Goal: Task Accomplishment & Management: Manage account settings

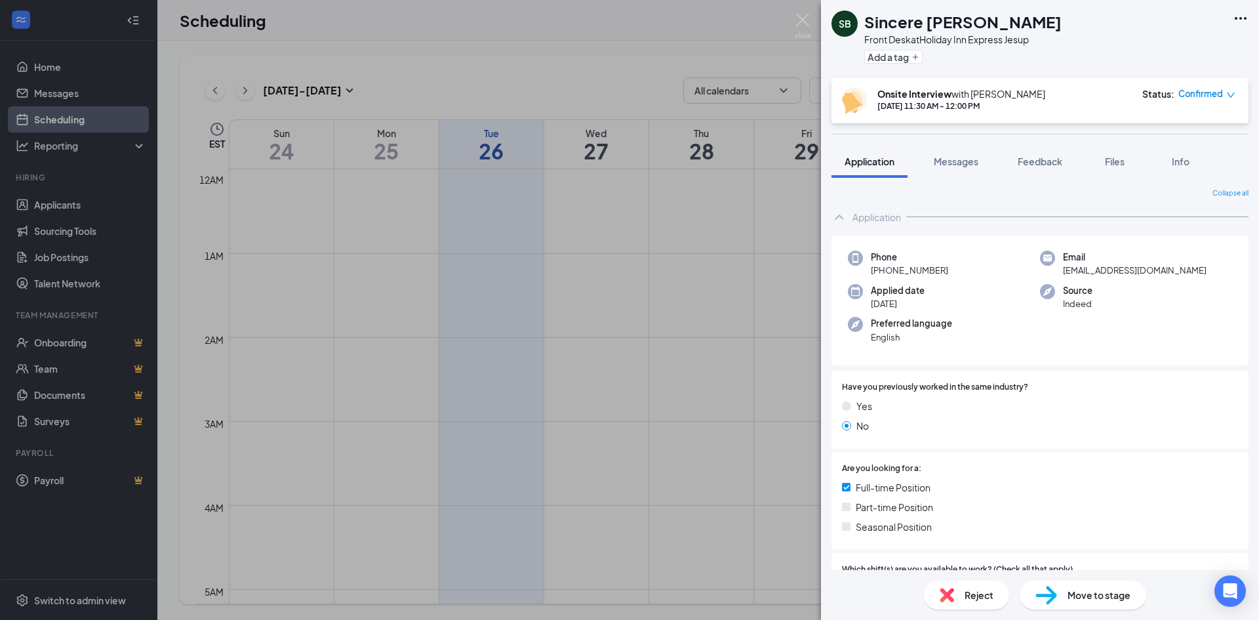
scroll to position [645, 0]
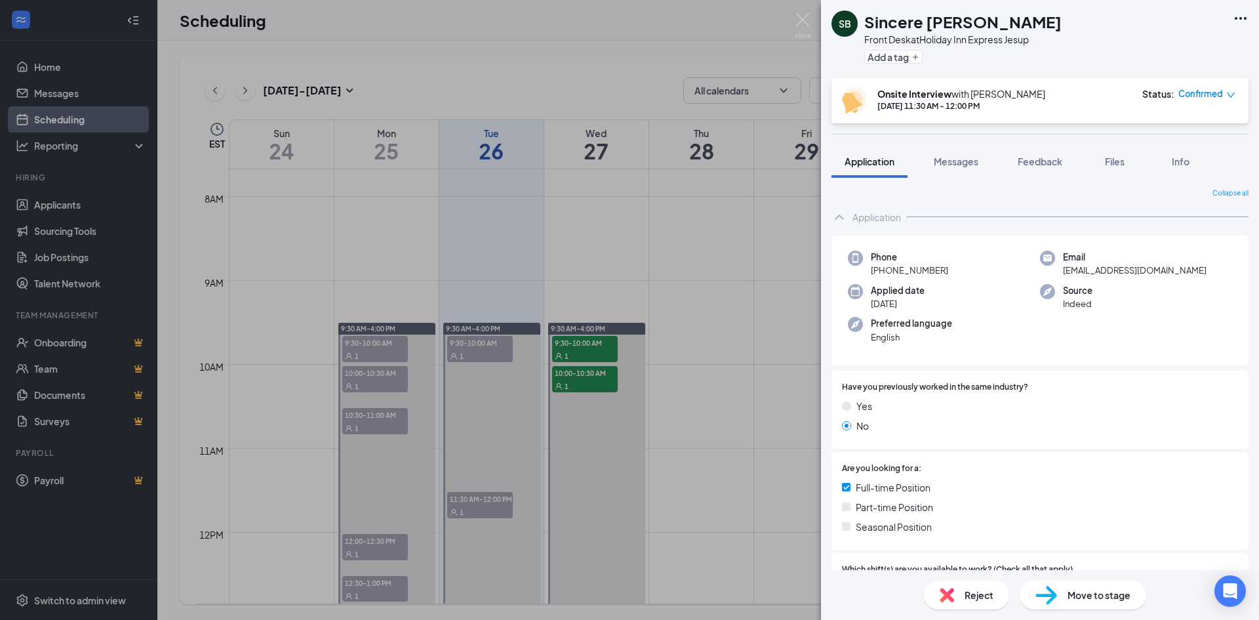
click at [704, 346] on div "SB Sincere [PERSON_NAME] Front Desk at Holiday Inn Express Jesup Add a tag Onsi…" at bounding box center [629, 310] width 1259 height 620
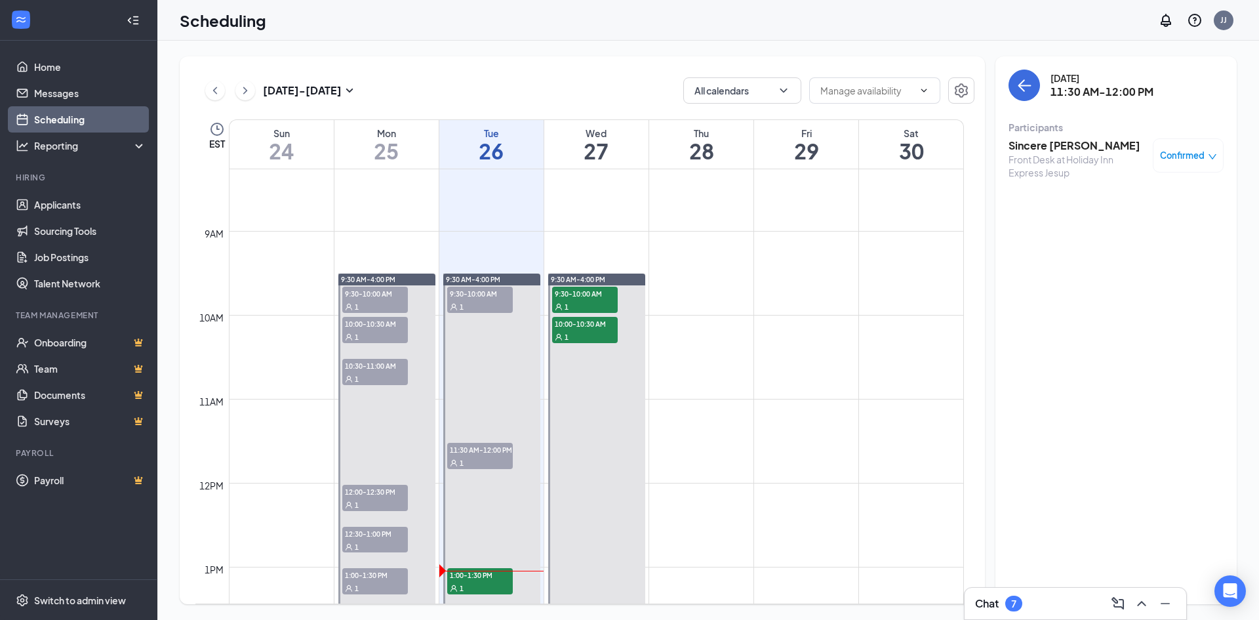
scroll to position [841, 0]
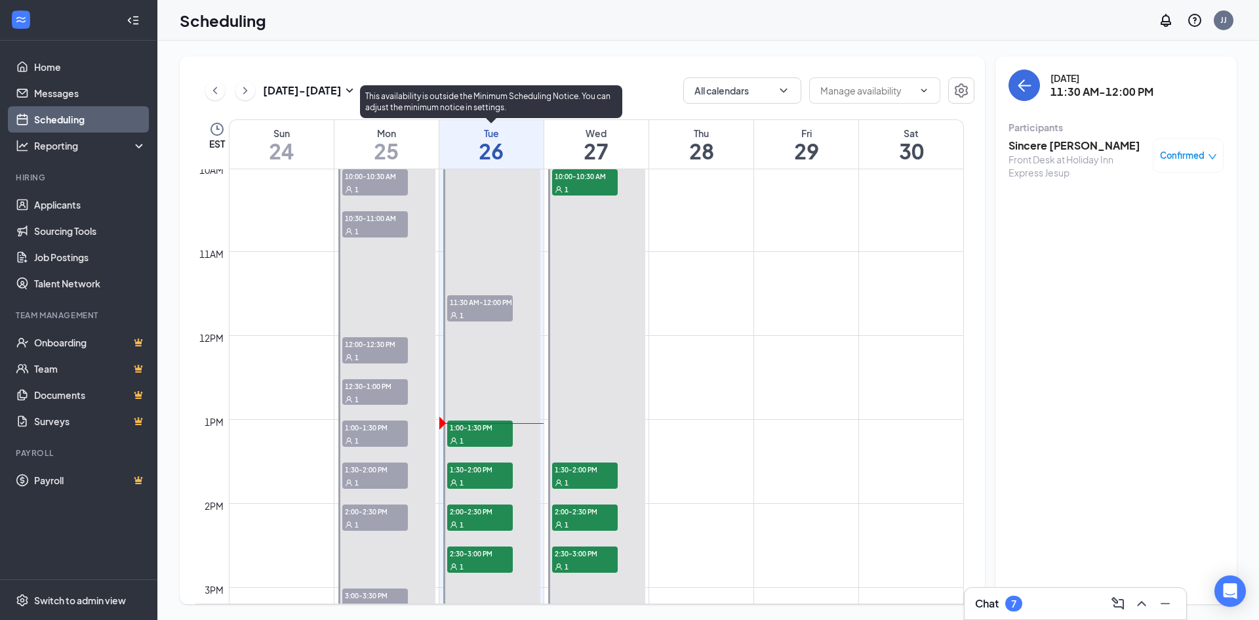
click at [452, 423] on span "1:00-1:30 PM" at bounding box center [480, 426] width 66 height 13
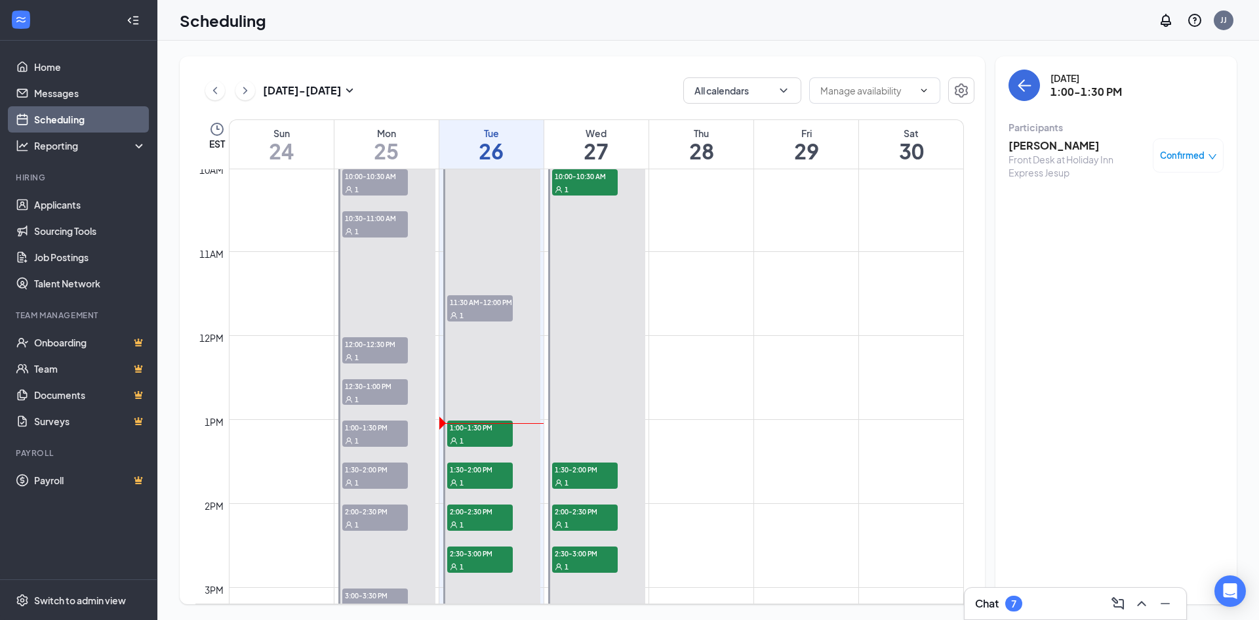
click at [1054, 147] on h3 "[PERSON_NAME]" at bounding box center [1078, 145] width 138 height 14
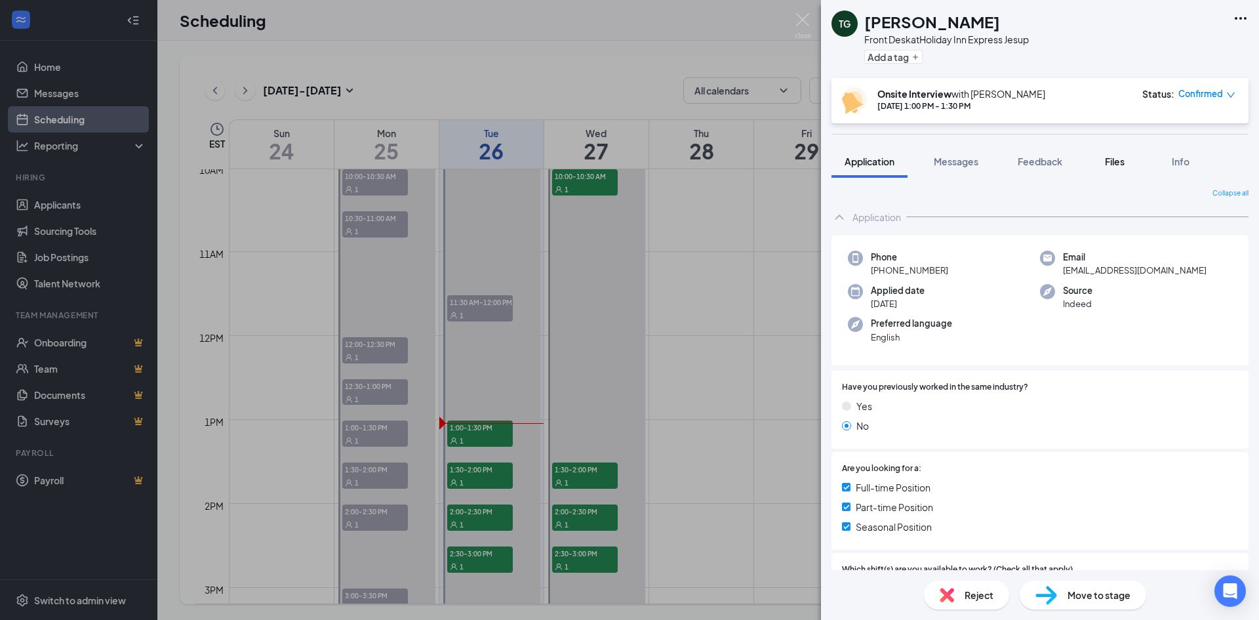
click at [1115, 168] on button "Files" at bounding box center [1115, 161] width 52 height 33
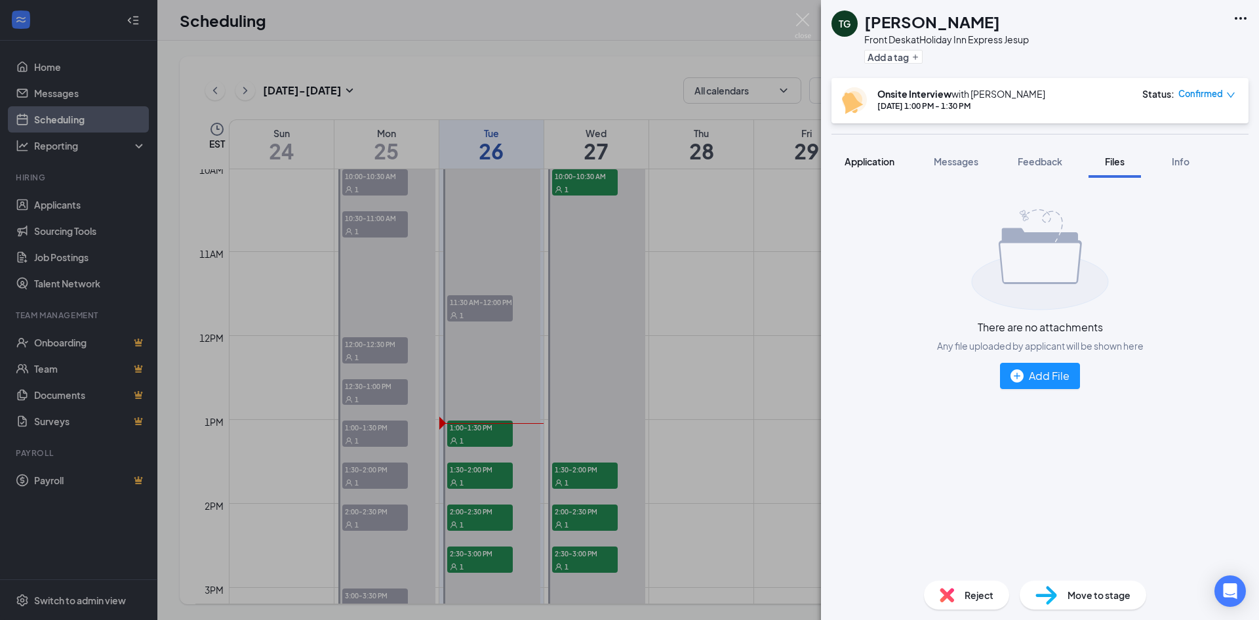
click at [868, 161] on span "Application" at bounding box center [870, 161] width 50 height 12
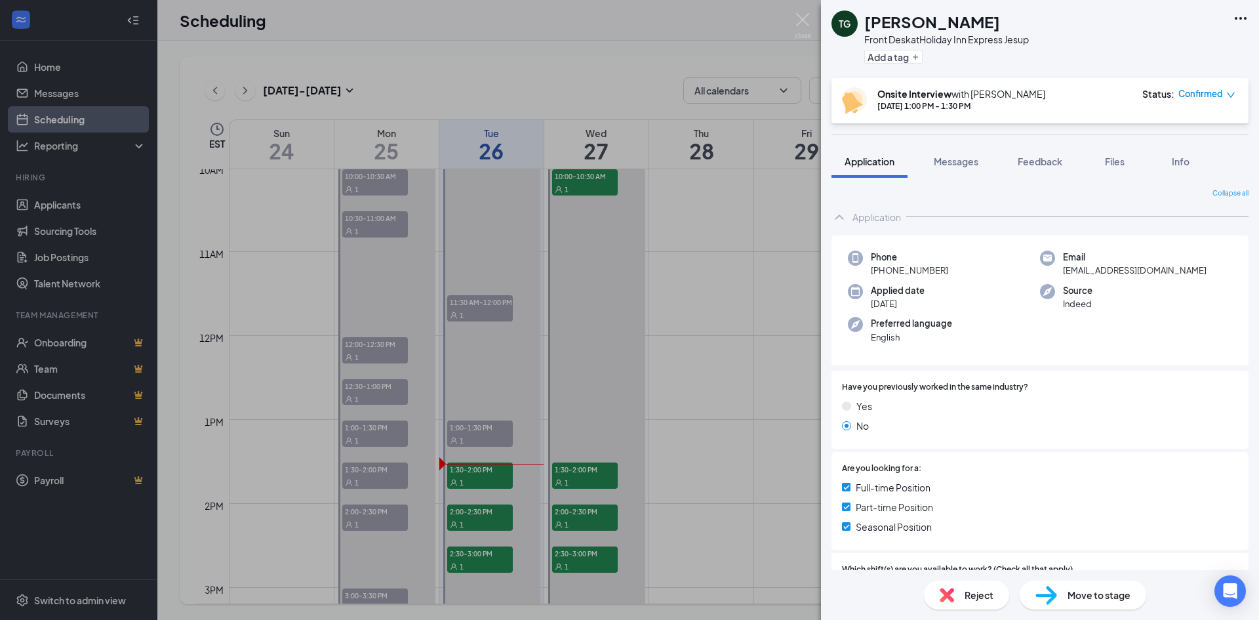
click at [462, 475] on div "TG [PERSON_NAME] Front Desk at Holiday Inn Express Jesup Add a tag Onsite Inter…" at bounding box center [629, 310] width 1259 height 620
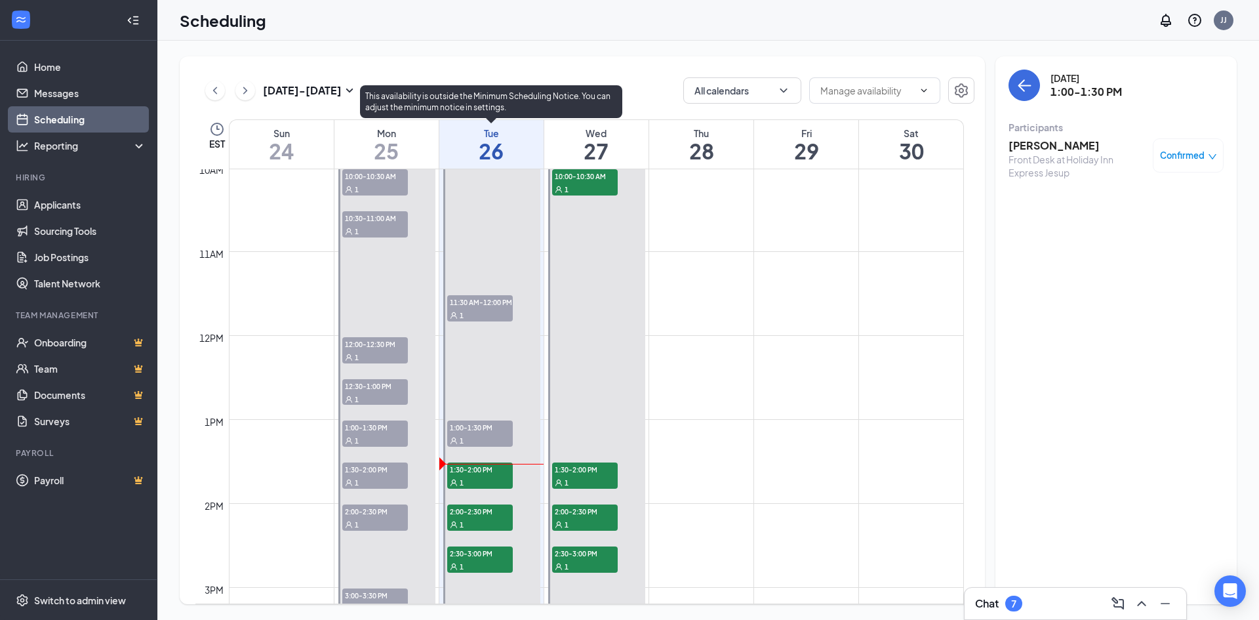
click at [474, 482] on div "1" at bounding box center [480, 481] width 66 height 13
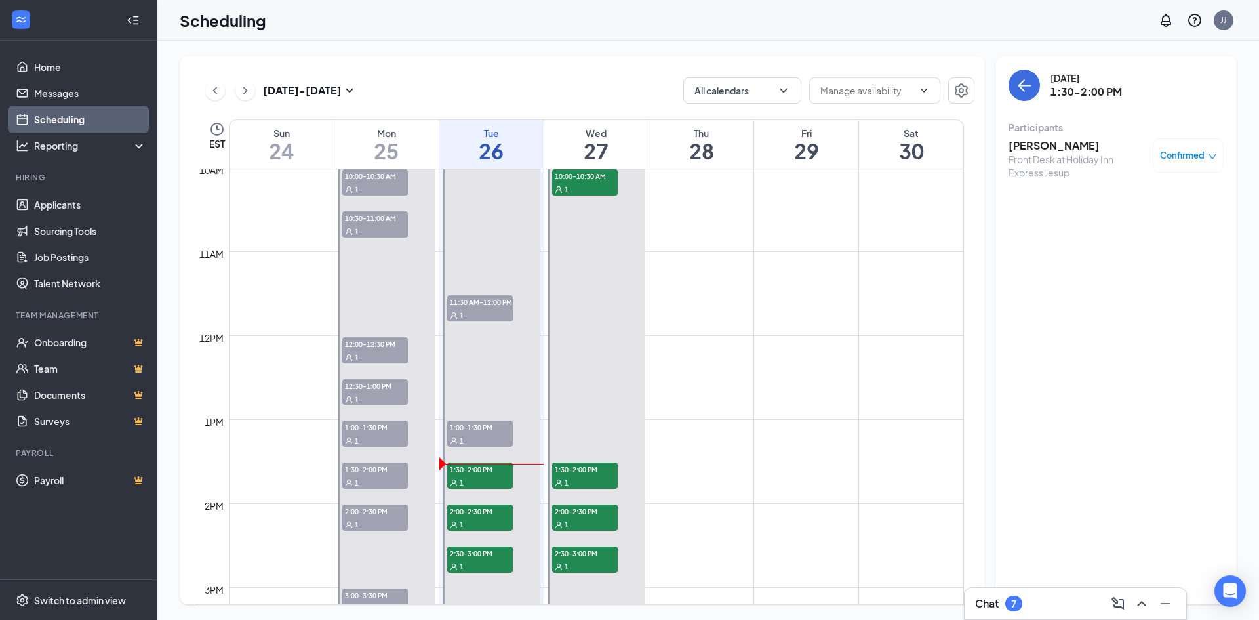
click at [1030, 144] on h3 "[PERSON_NAME]" at bounding box center [1078, 145] width 138 height 14
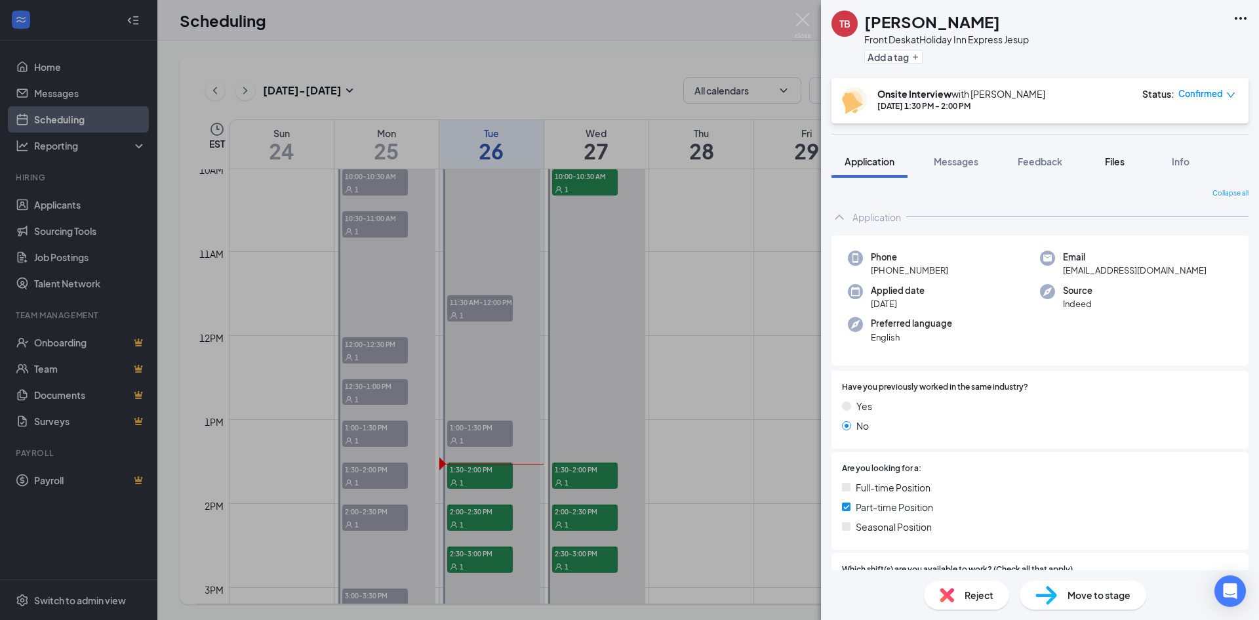
click at [1112, 161] on span "Files" at bounding box center [1115, 161] width 20 height 12
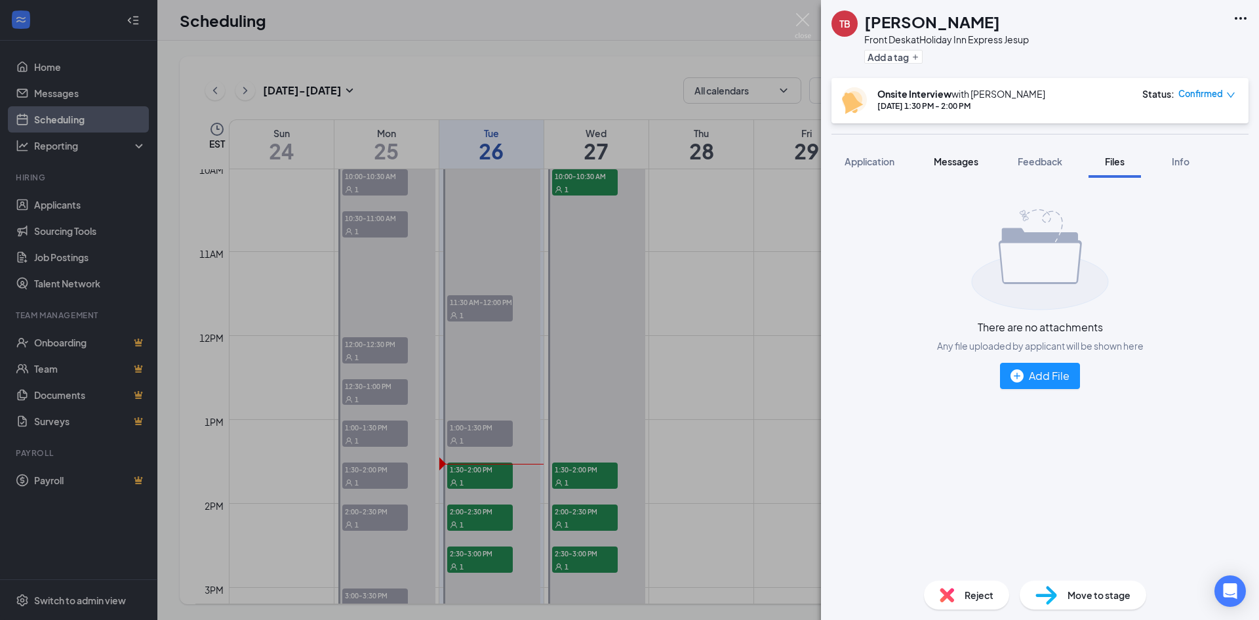
click at [951, 161] on span "Messages" at bounding box center [956, 161] width 45 height 12
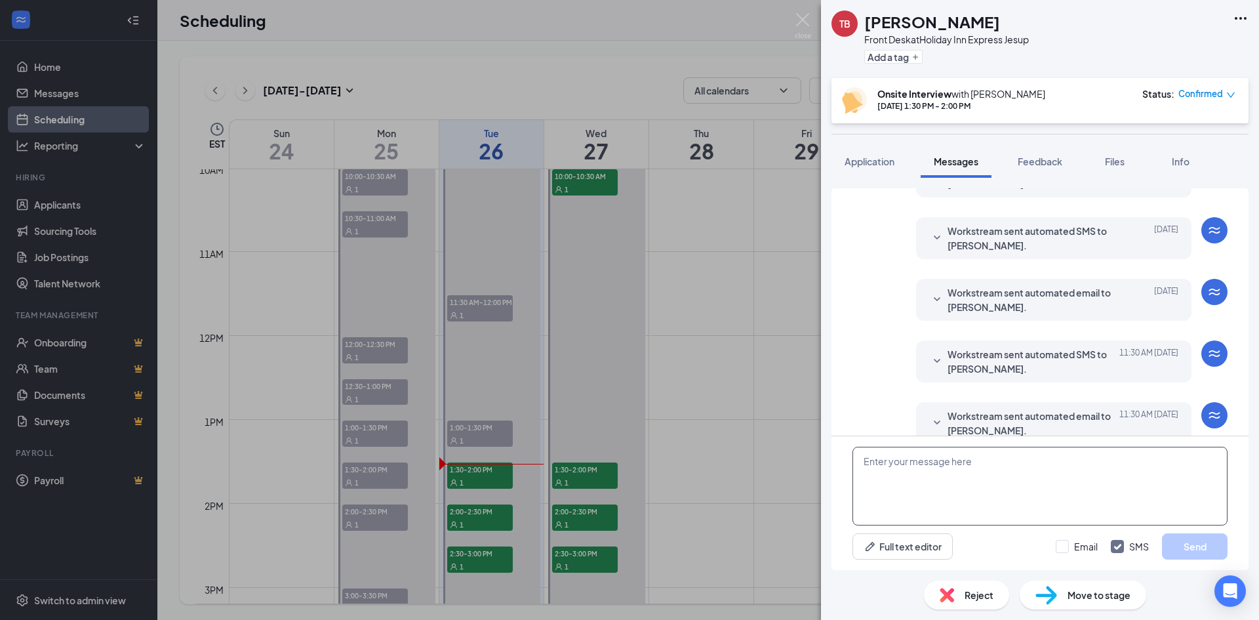
scroll to position [411, 0]
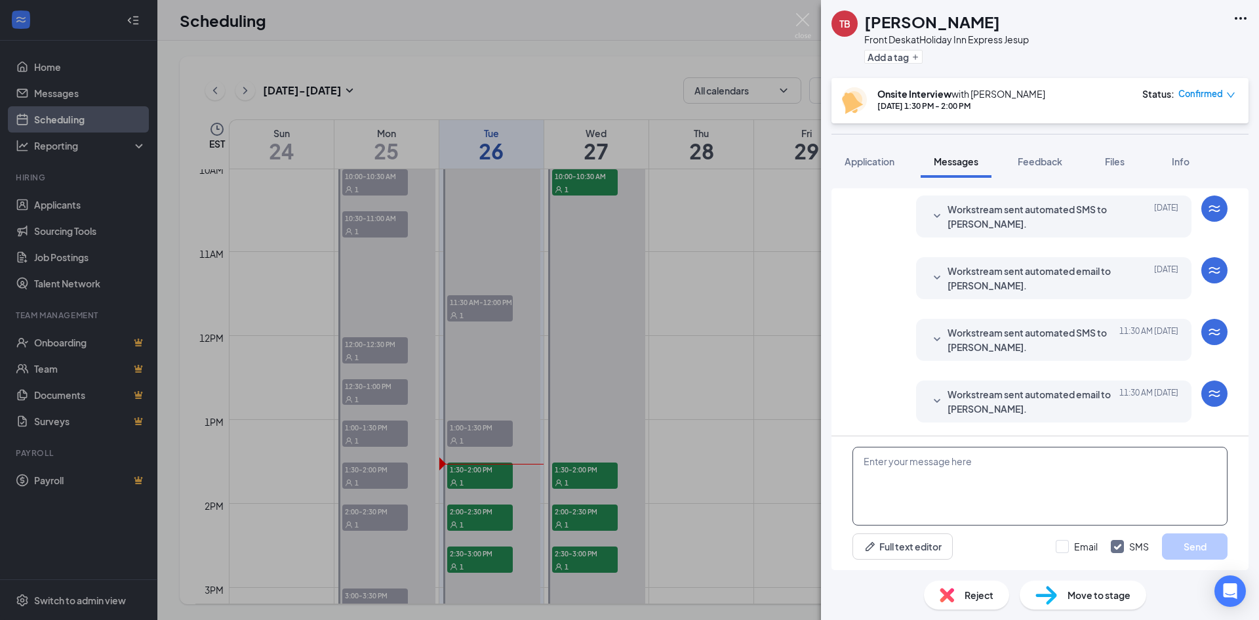
click at [902, 468] on textarea at bounding box center [1039, 486] width 375 height 79
type textarea "hello"
click at [1193, 546] on button "Send" at bounding box center [1195, 546] width 66 height 26
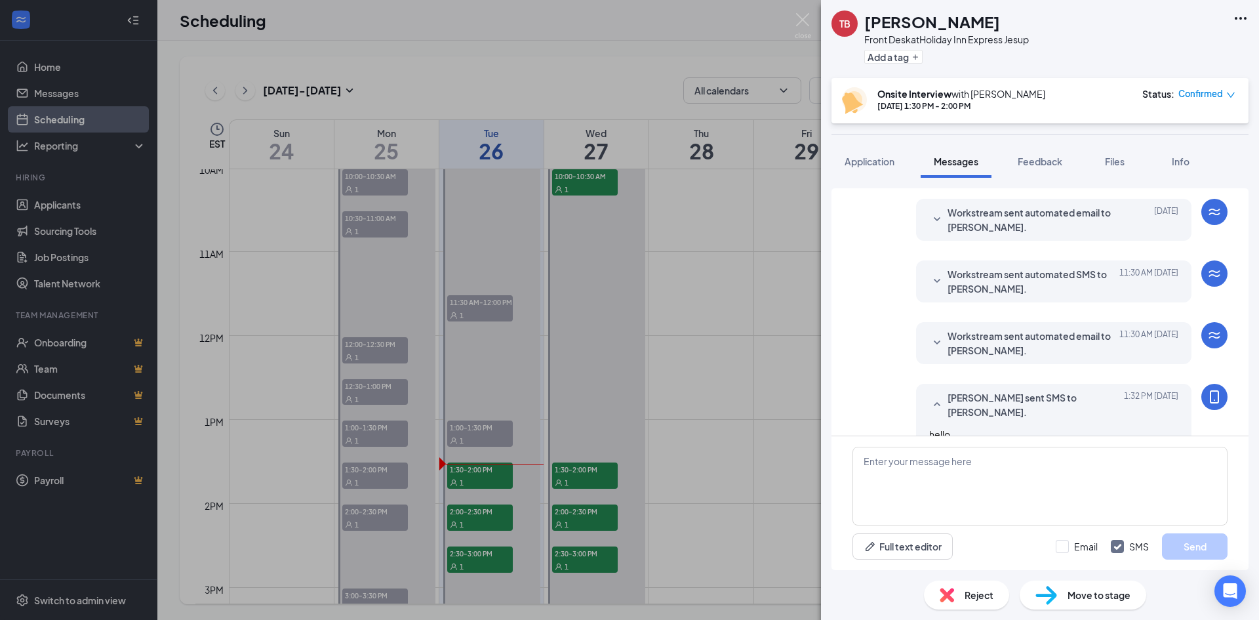
scroll to position [495, 0]
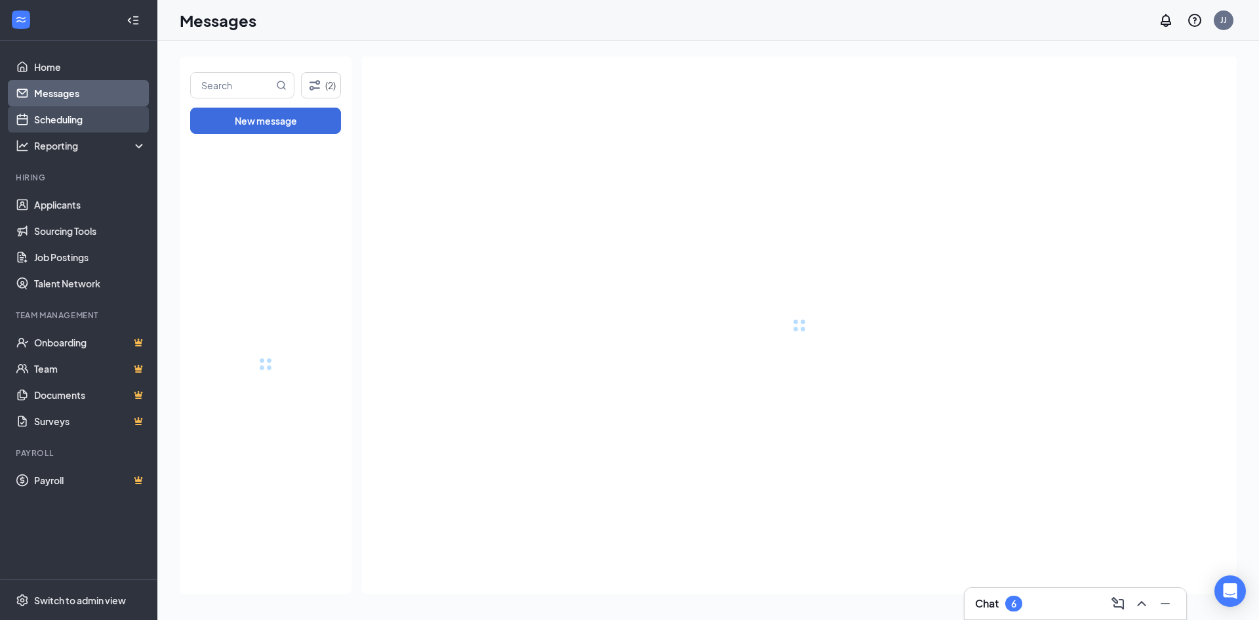
click at [67, 120] on link "Scheduling" at bounding box center [90, 119] width 112 height 26
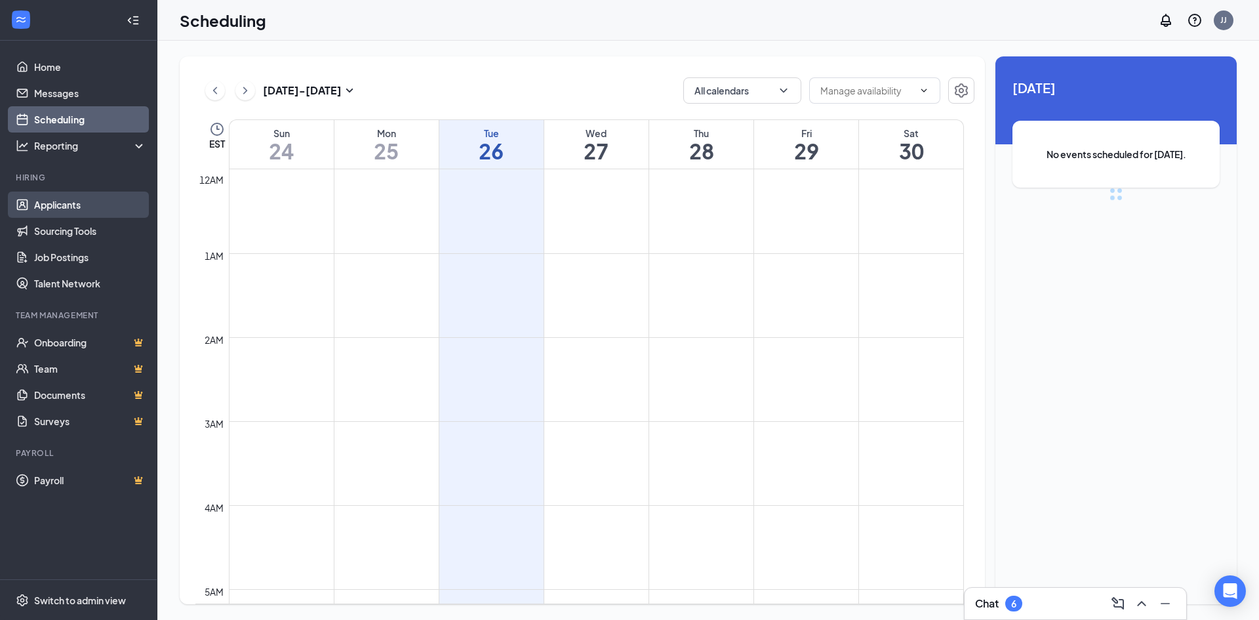
scroll to position [645, 0]
click at [75, 201] on link "Applicants" at bounding box center [90, 204] width 112 height 26
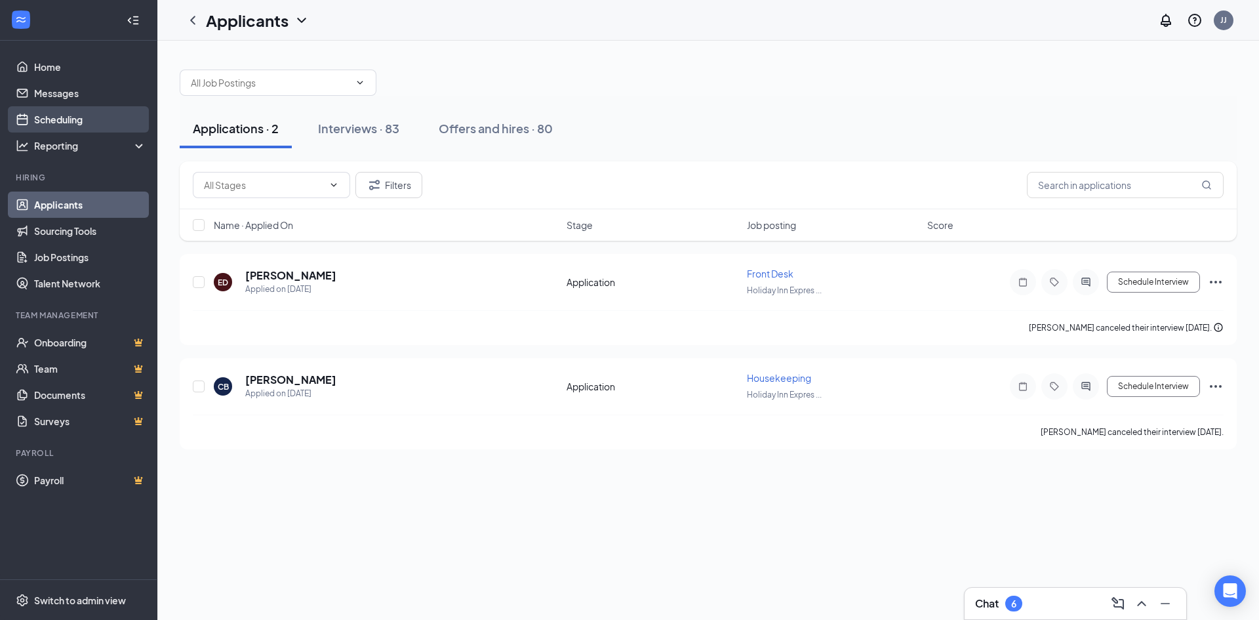
click at [77, 124] on link "Scheduling" at bounding box center [90, 119] width 112 height 26
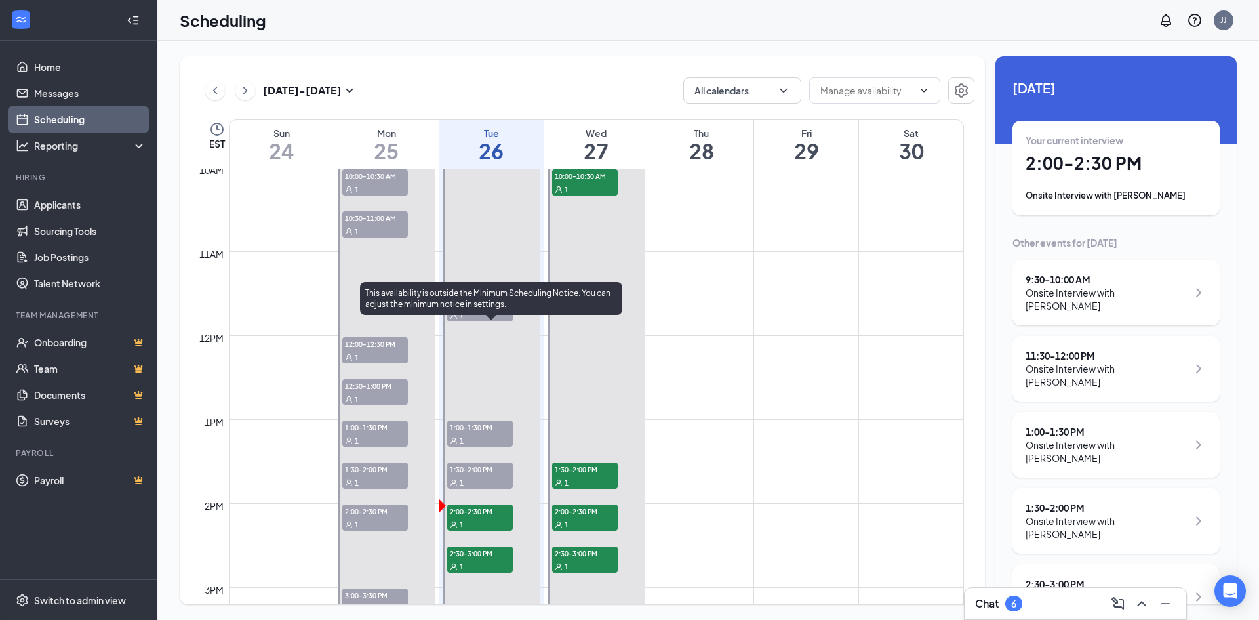
scroll to position [972, 0]
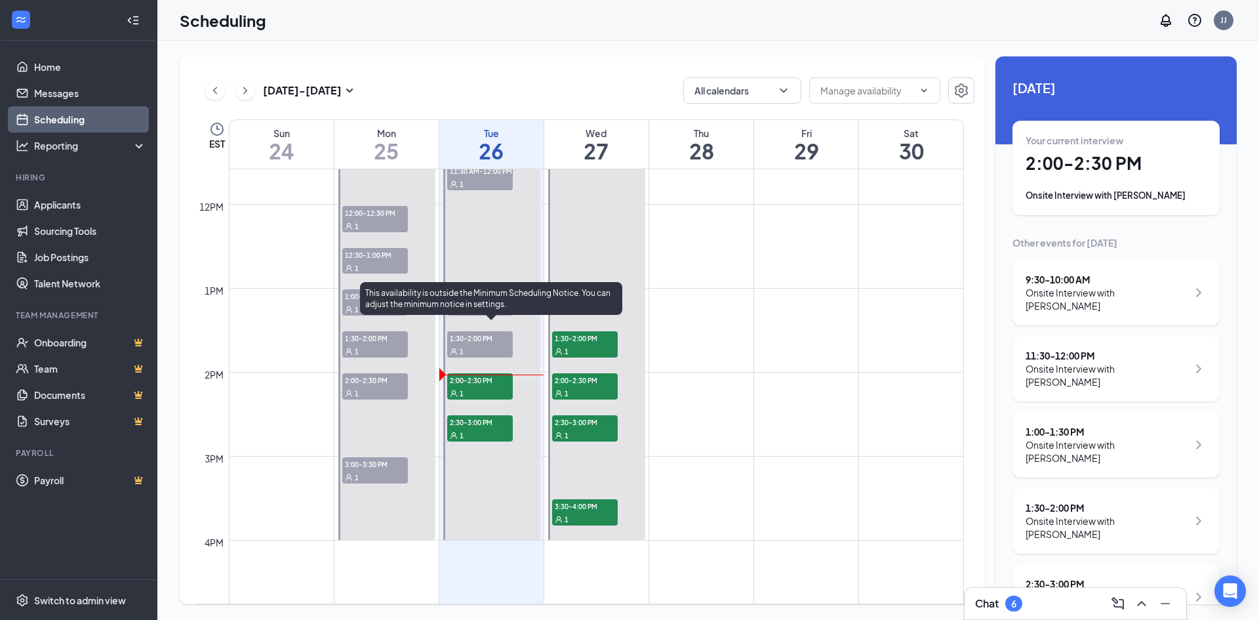
click at [474, 385] on span "2:00-2:30 PM" at bounding box center [480, 379] width 66 height 13
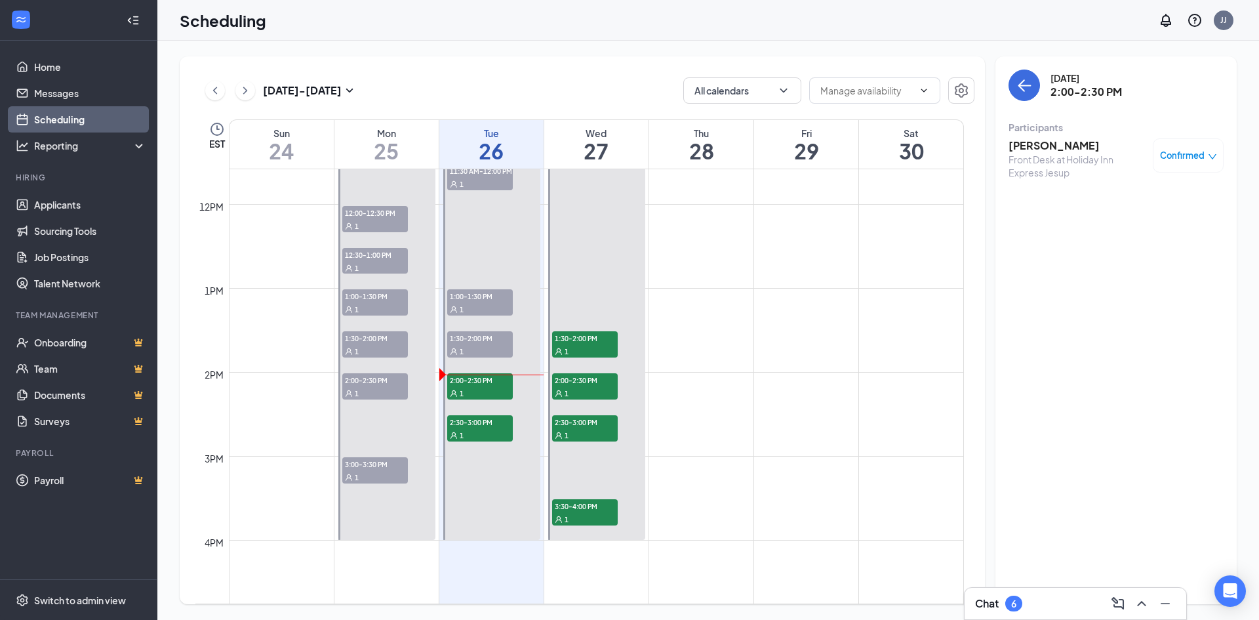
click at [1035, 148] on h3 "Yolanda Mackey" at bounding box center [1078, 145] width 138 height 14
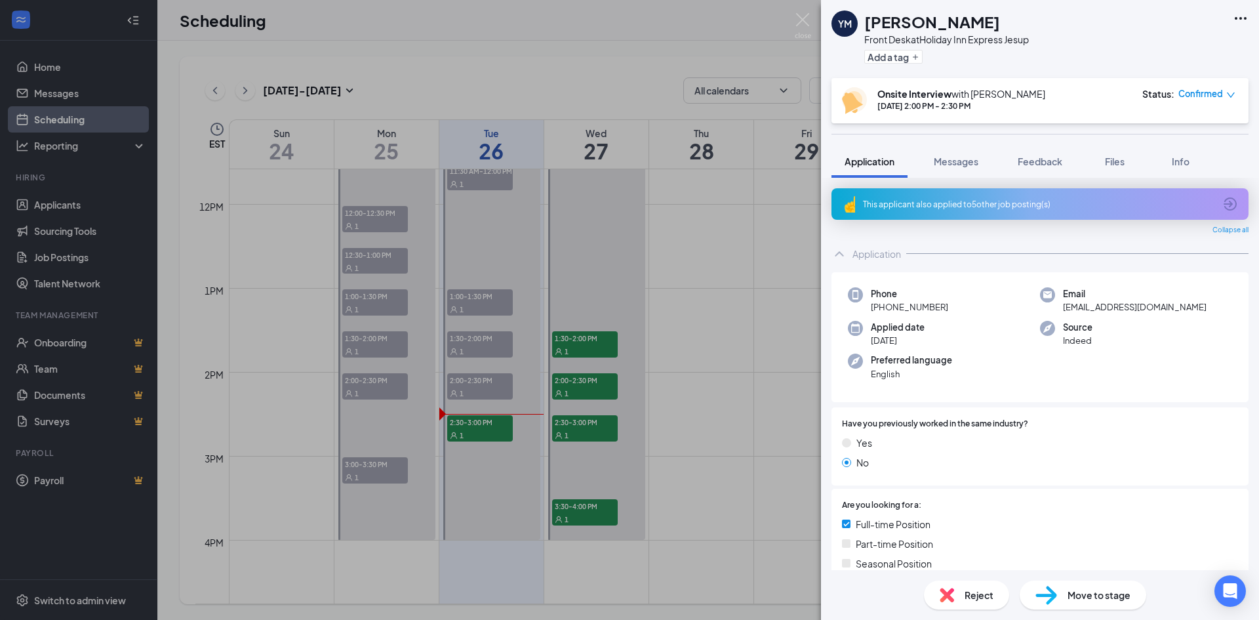
click at [460, 429] on div "YM Yolanda Mackey Front Desk at Holiday Inn Express Jesup Add a tag Onsite Inte…" at bounding box center [629, 310] width 1259 height 620
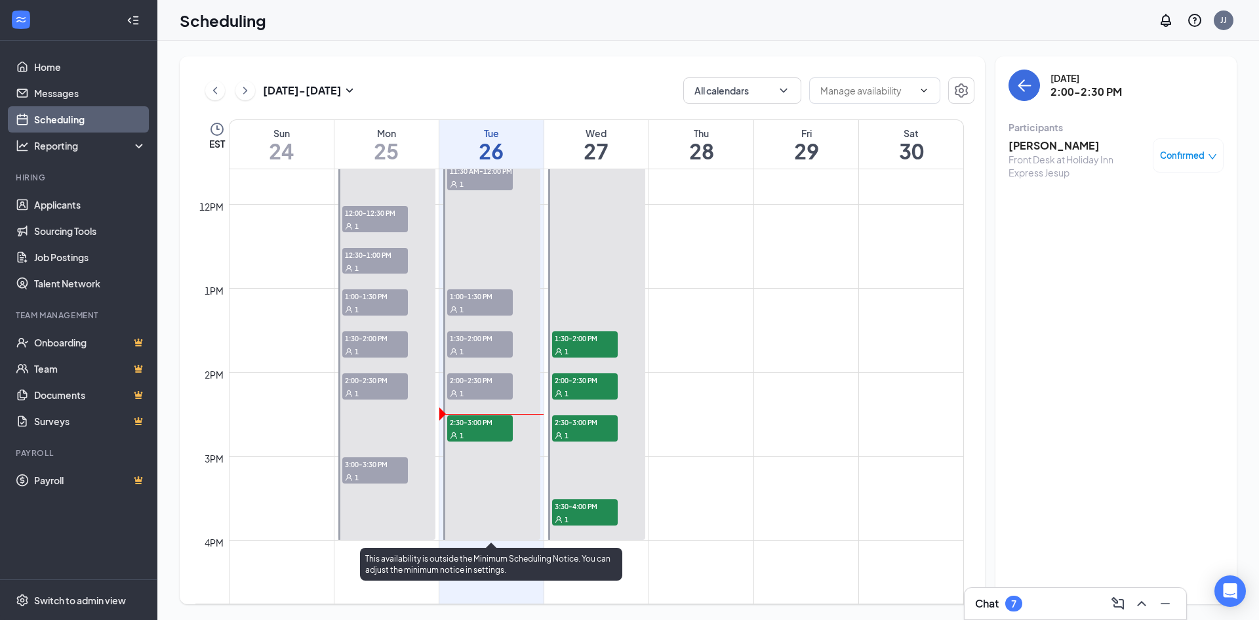
click at [491, 427] on span "2:30-3:00 PM" at bounding box center [480, 421] width 66 height 13
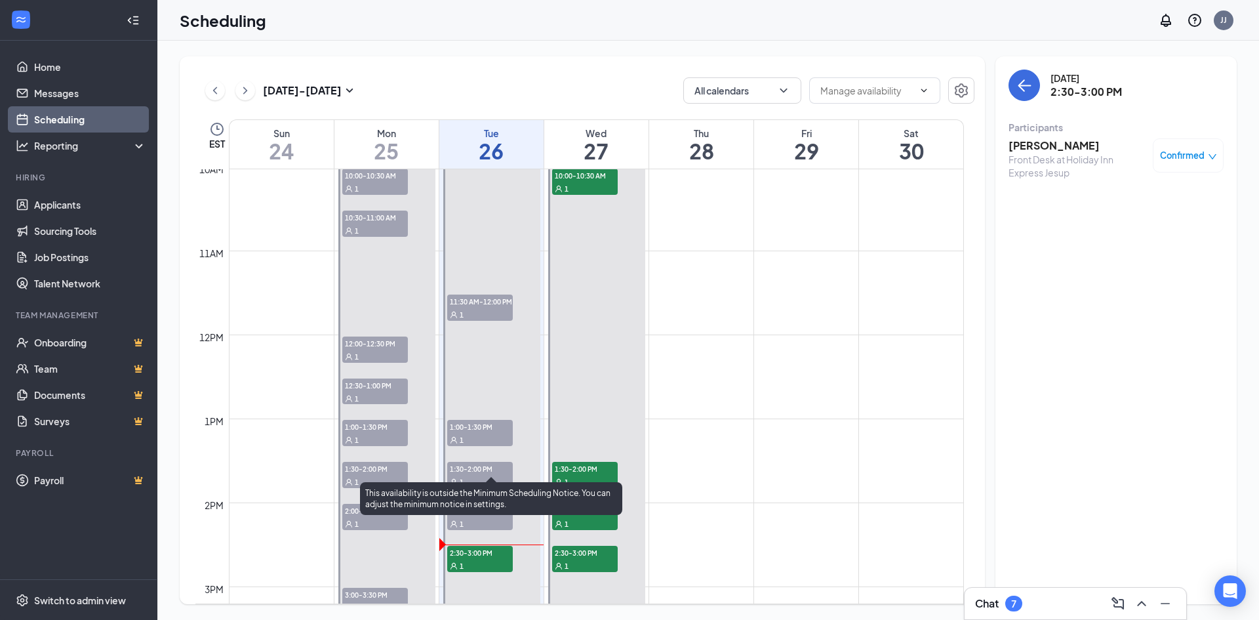
scroll to position [841, 0]
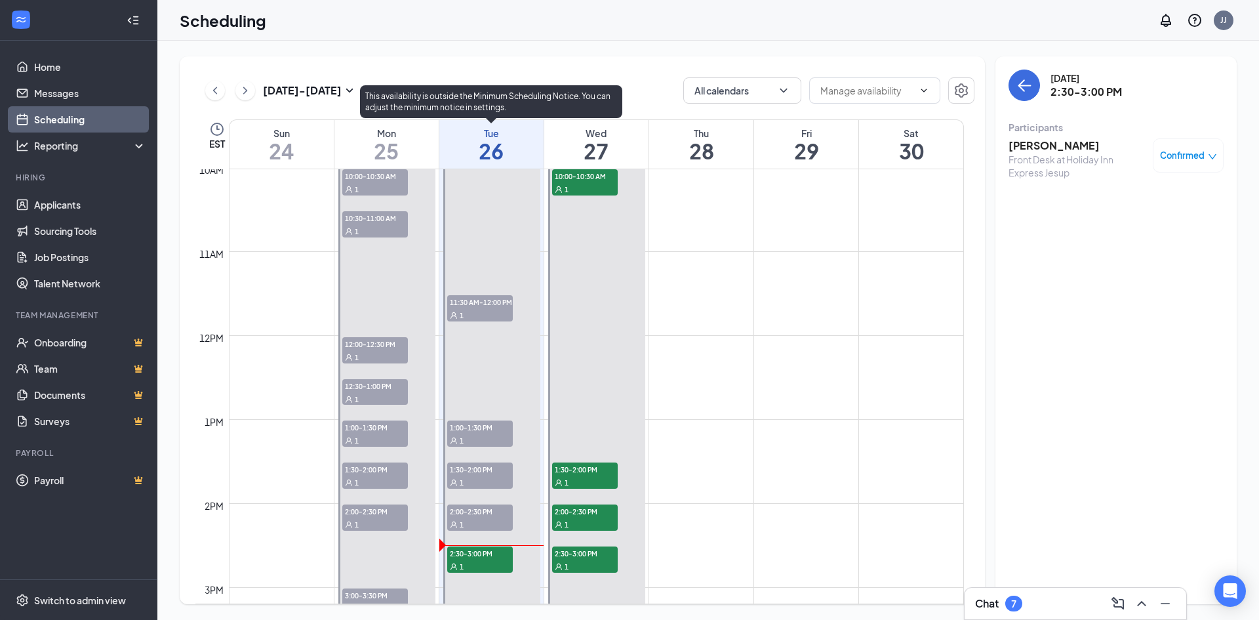
click at [456, 559] on span "2:30-3:00 PM" at bounding box center [480, 552] width 66 height 13
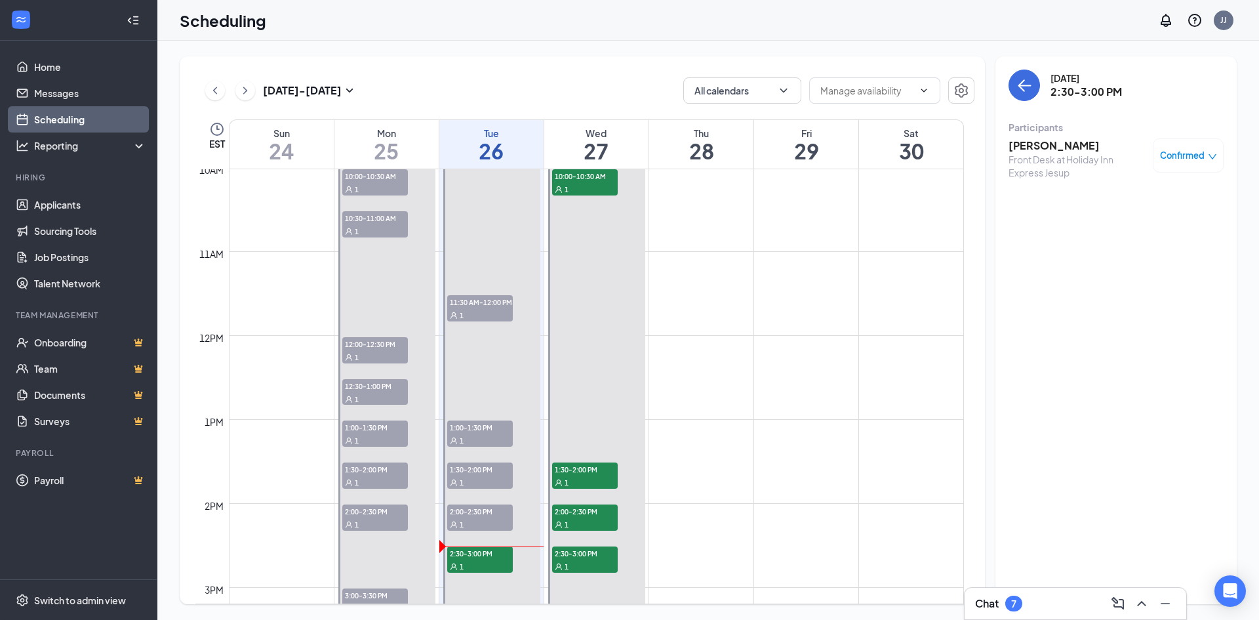
click at [1030, 146] on h3 "Jennifer May" at bounding box center [1078, 145] width 138 height 14
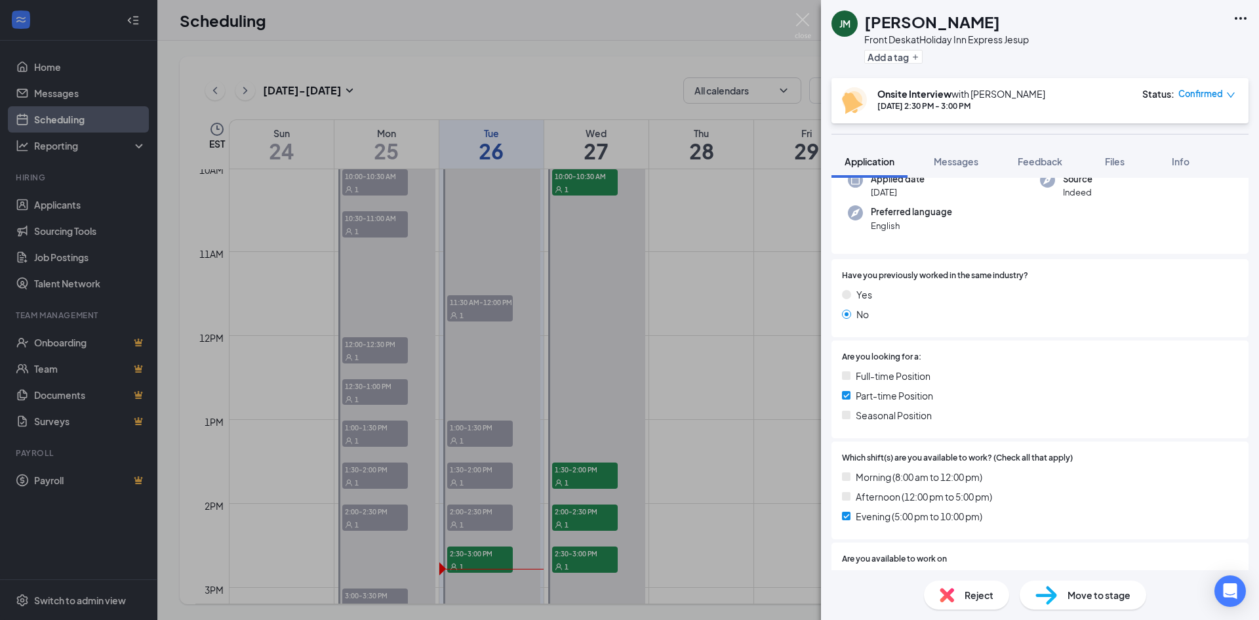
scroll to position [197, 0]
